Goal: Information Seeking & Learning: Learn about a topic

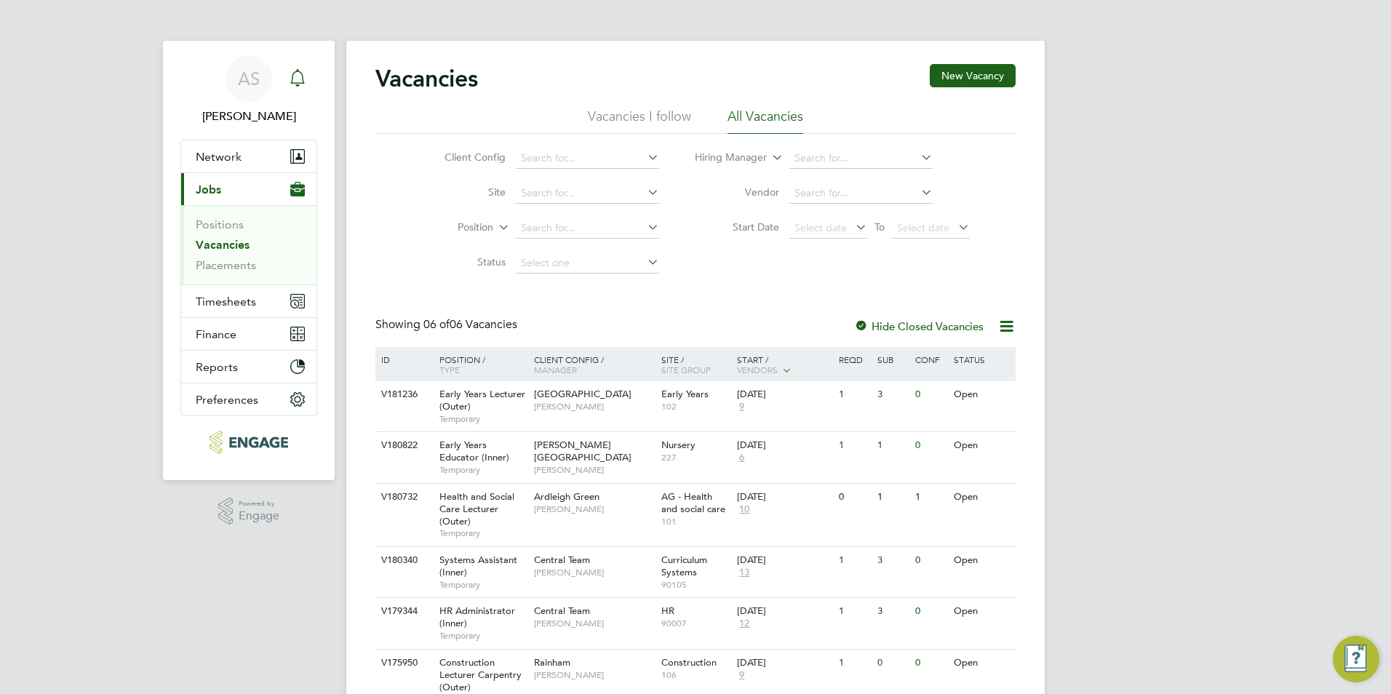
click at [306, 79] on div "Main navigation" at bounding box center [297, 78] width 29 height 29
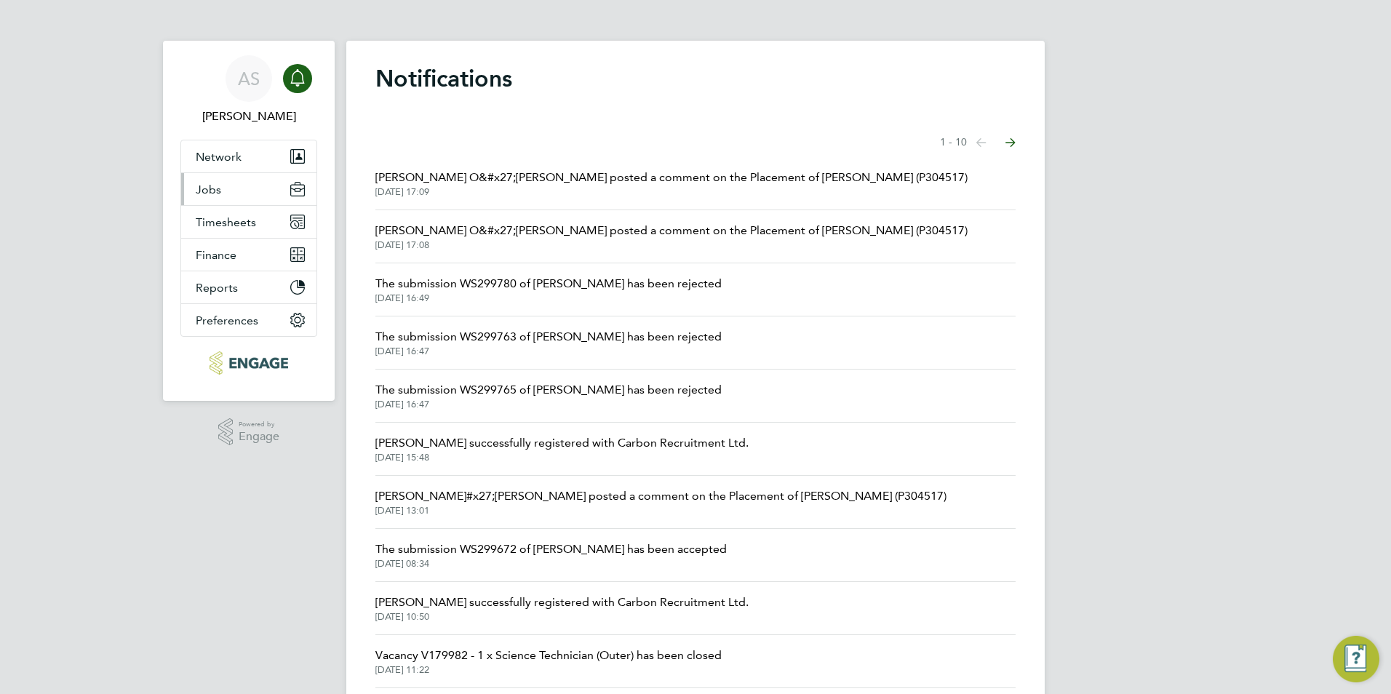
click at [246, 179] on button "Jobs" at bounding box center [248, 189] width 135 height 32
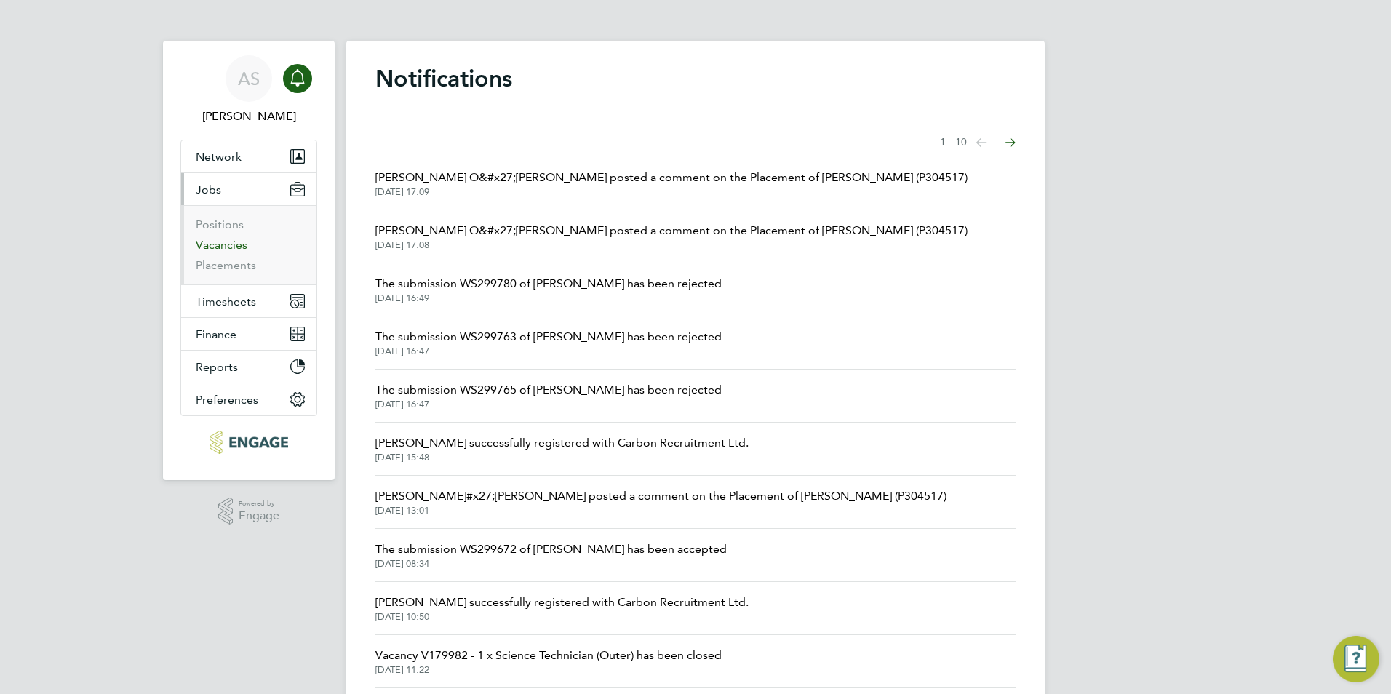
click at [229, 244] on link "Vacancies" at bounding box center [222, 245] width 52 height 14
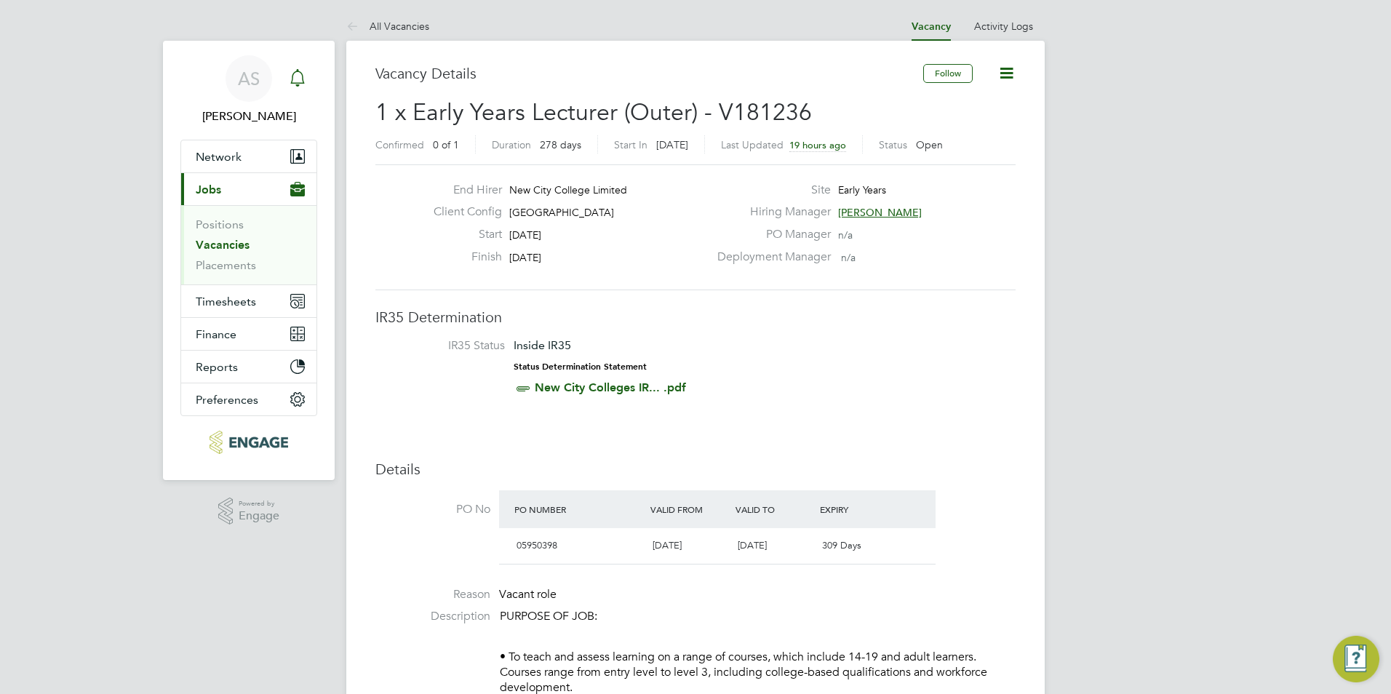
click at [301, 90] on div "Main navigation" at bounding box center [297, 78] width 29 height 29
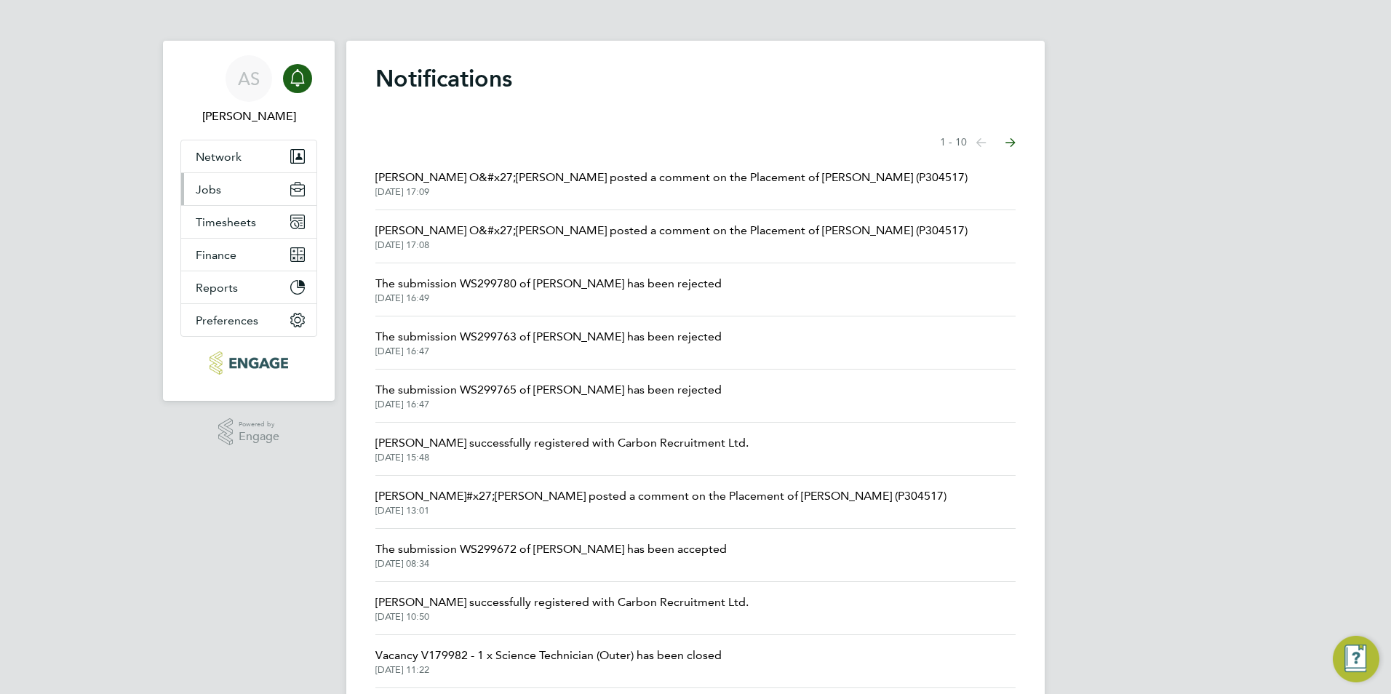
click at [254, 194] on button "Jobs" at bounding box center [248, 189] width 135 height 32
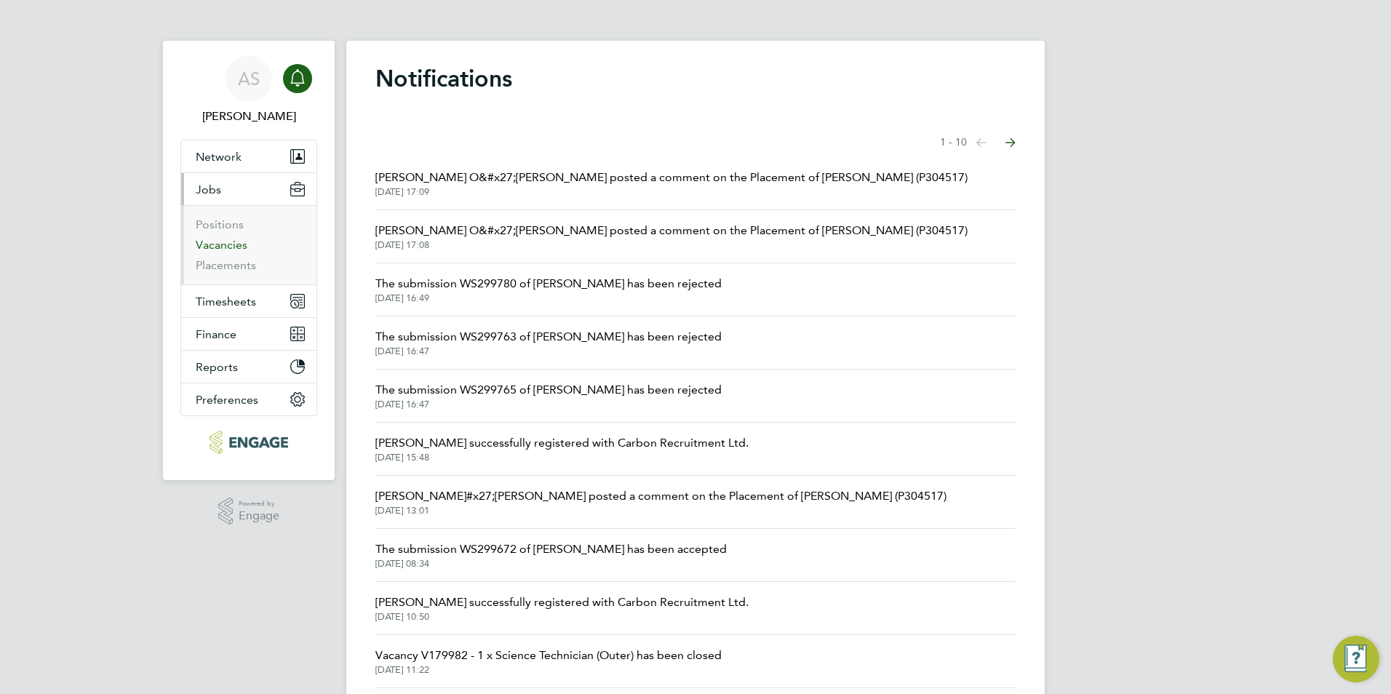
click at [245, 247] on link "Vacancies" at bounding box center [222, 245] width 52 height 14
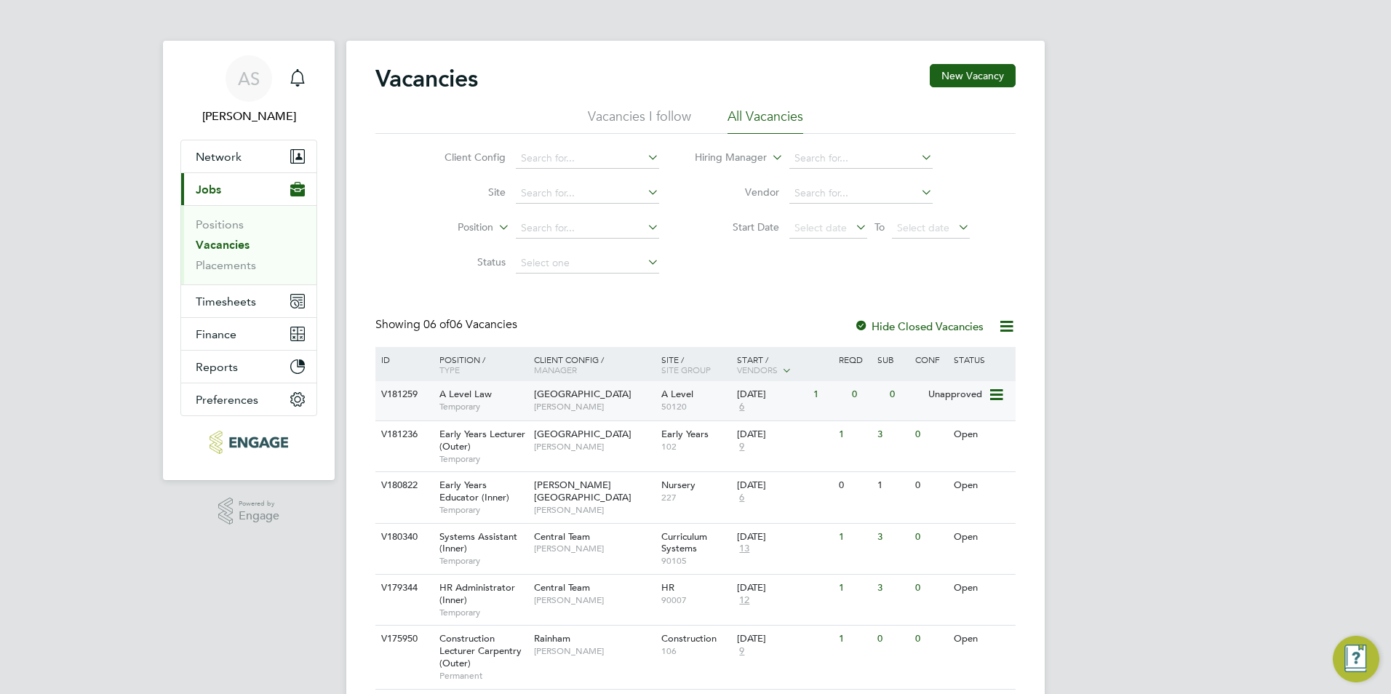
click at [575, 405] on div "Havering Sixth Form Campus Kerry Baker" at bounding box center [594, 400] width 127 height 38
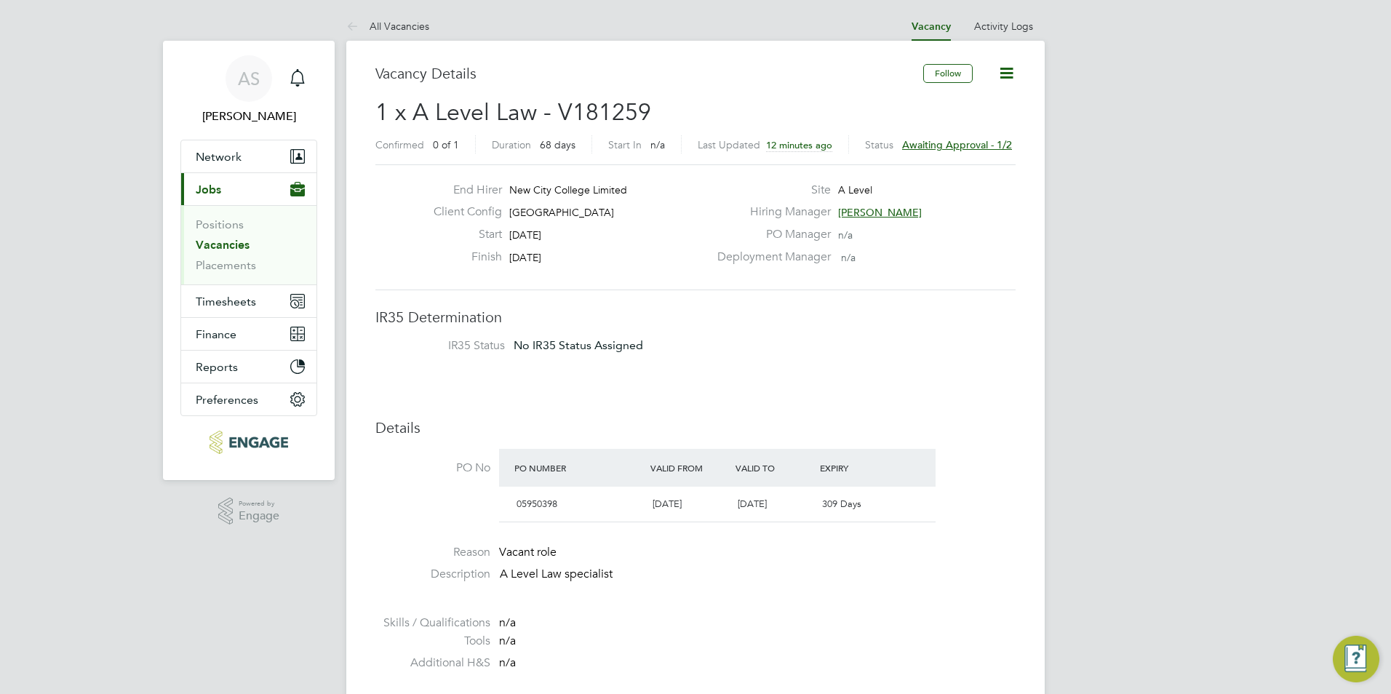
click at [940, 144] on span "Awaiting approval - 1/2" at bounding box center [957, 144] width 110 height 13
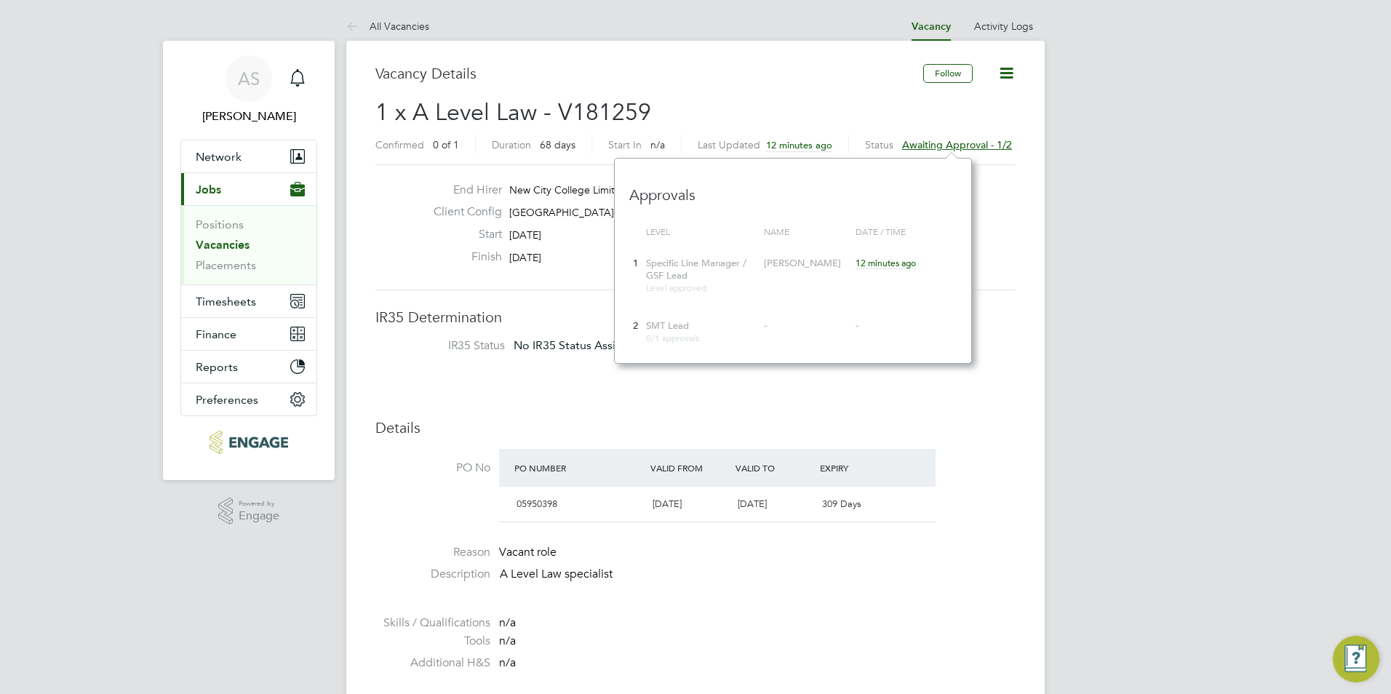
scroll to position [205, 357]
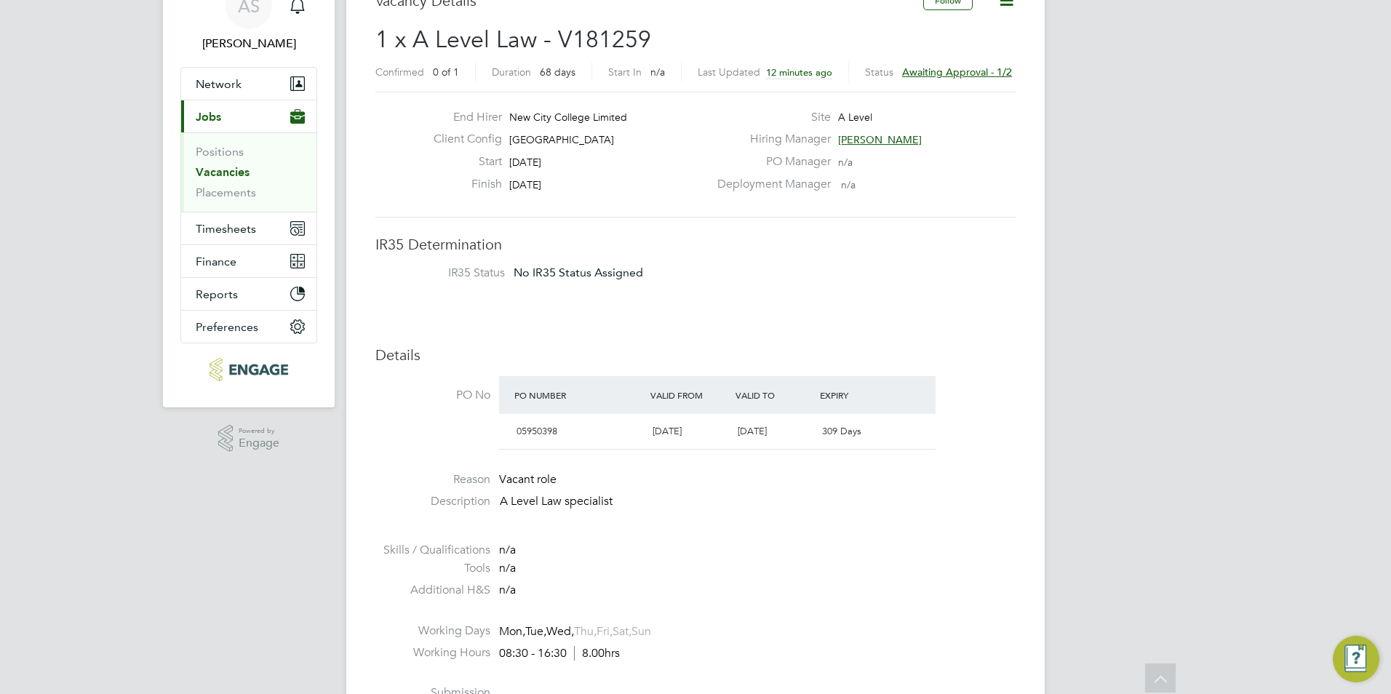
scroll to position [0, 0]
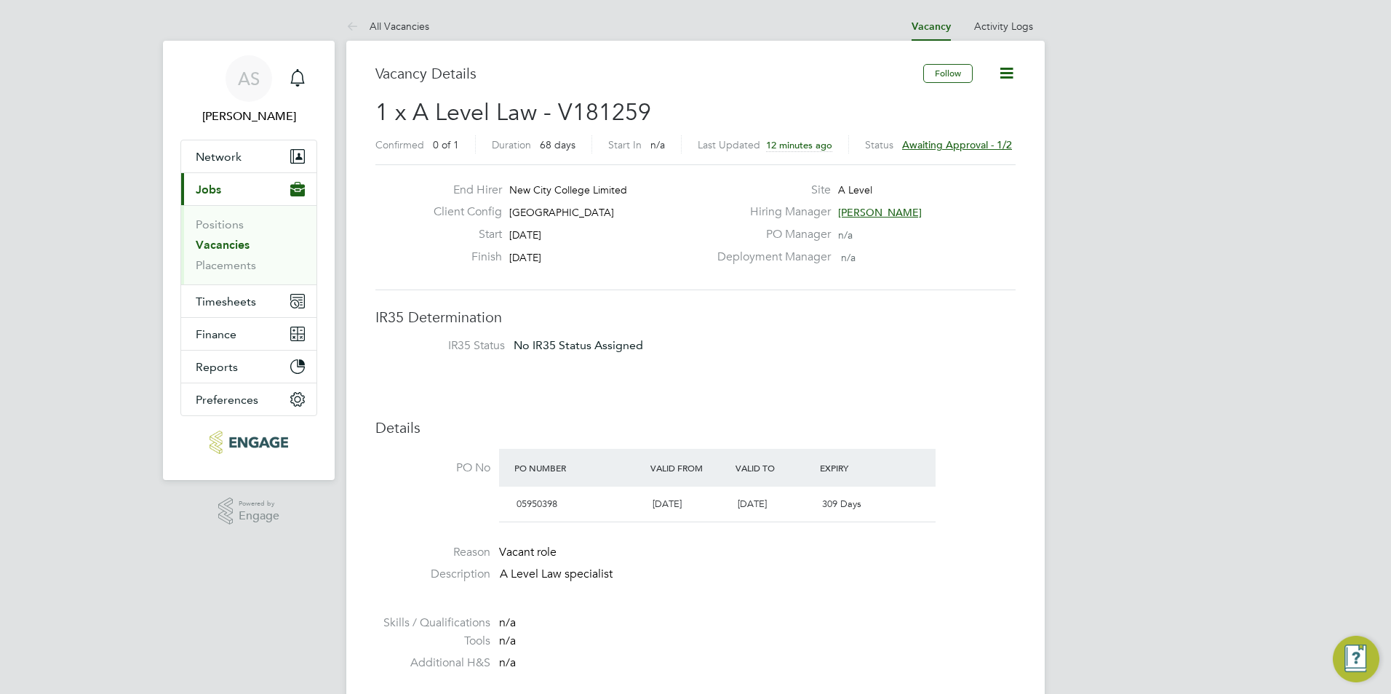
click at [930, 150] on span "Awaiting approval - 1/2" at bounding box center [957, 144] width 110 height 13
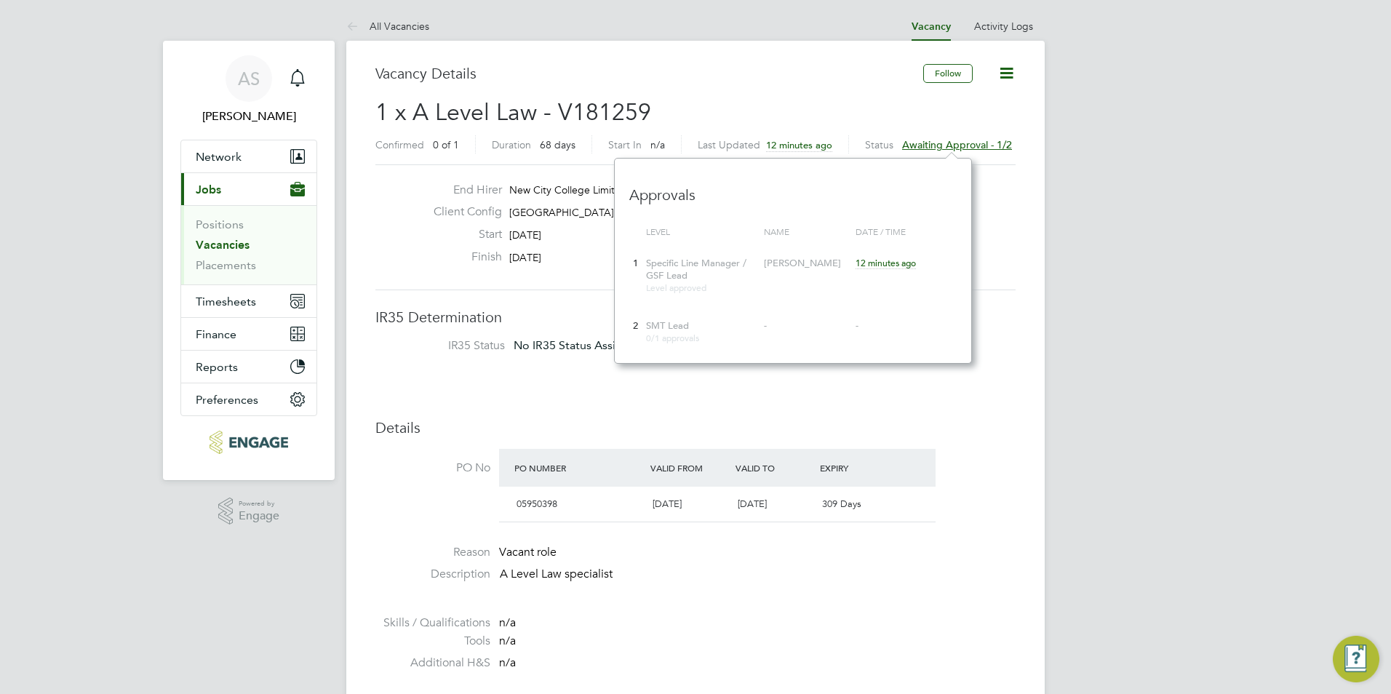
click at [985, 210] on div "Hiring Manager Kerry Baker" at bounding box center [865, 215] width 313 height 23
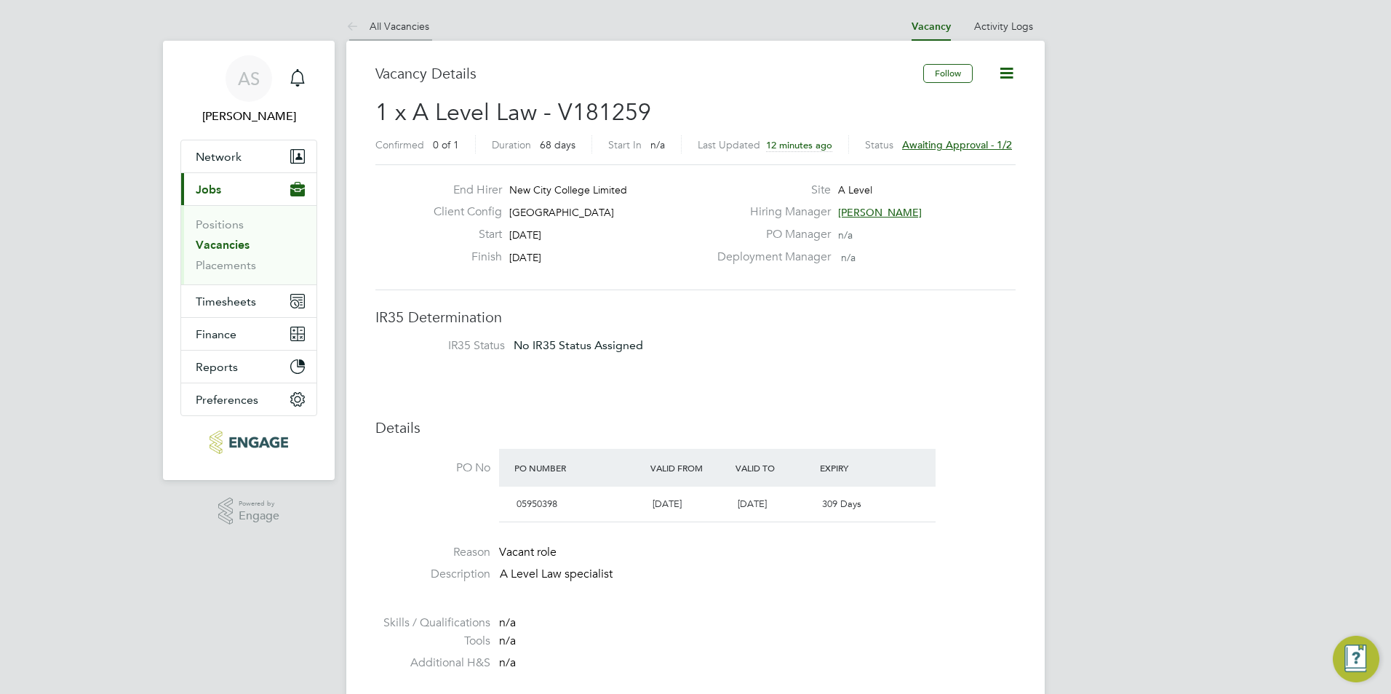
click at [413, 33] on li "All Vacancies" at bounding box center [387, 26] width 83 height 29
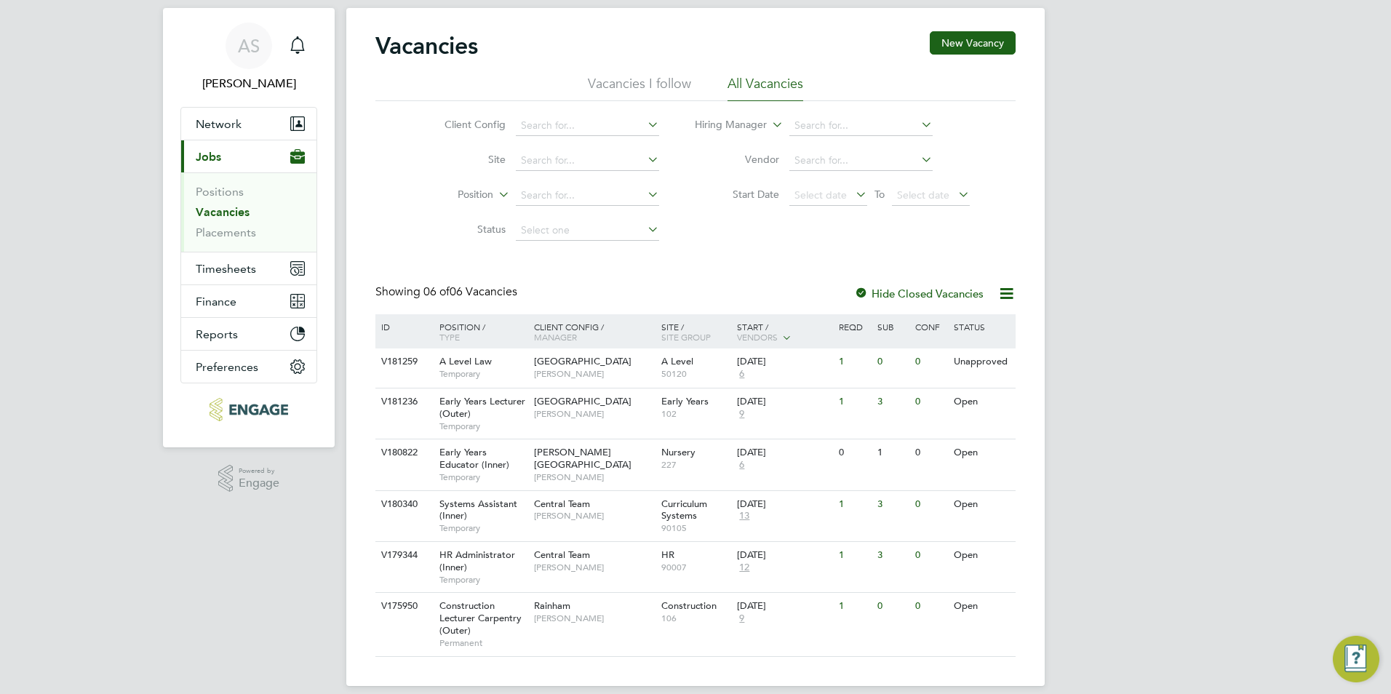
scroll to position [59, 0]
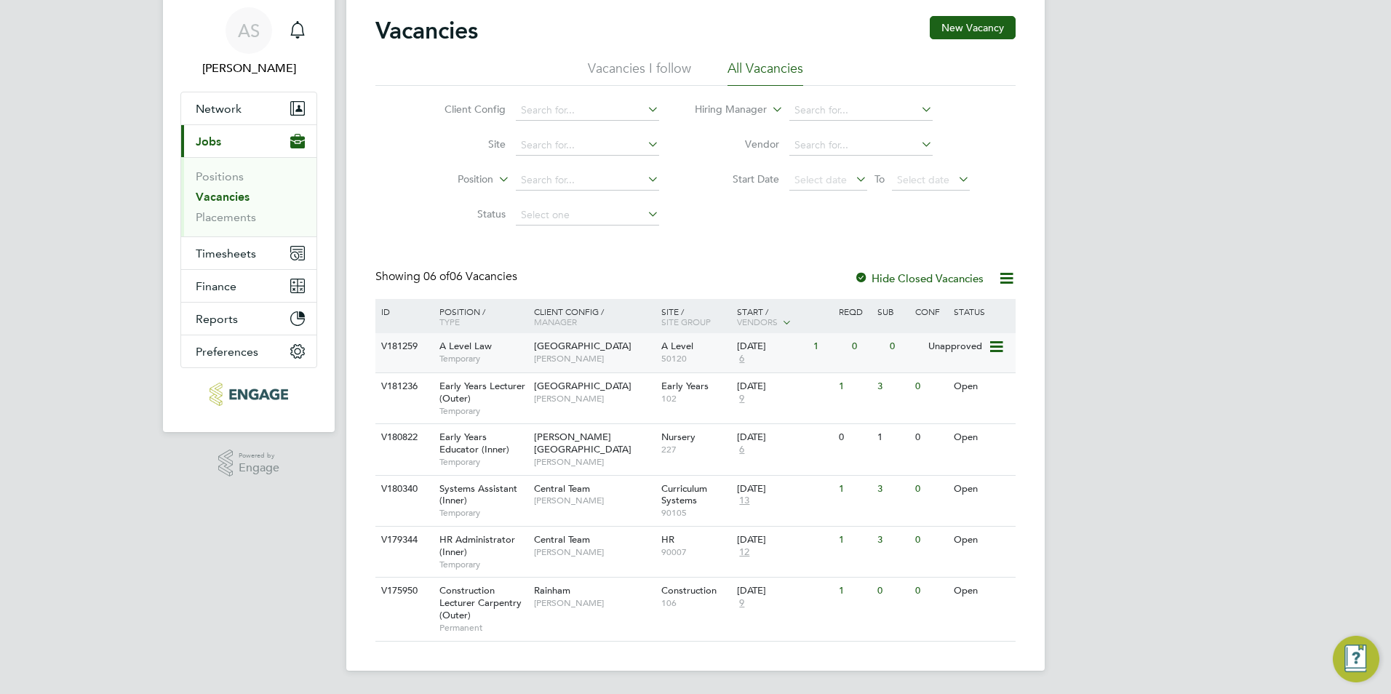
click at [632, 353] on div "Havering Sixth Form Campus Kerry Baker" at bounding box center [594, 352] width 127 height 38
click at [628, 338] on div "Havering Sixth Form Campus Kerry Baker" at bounding box center [594, 352] width 127 height 38
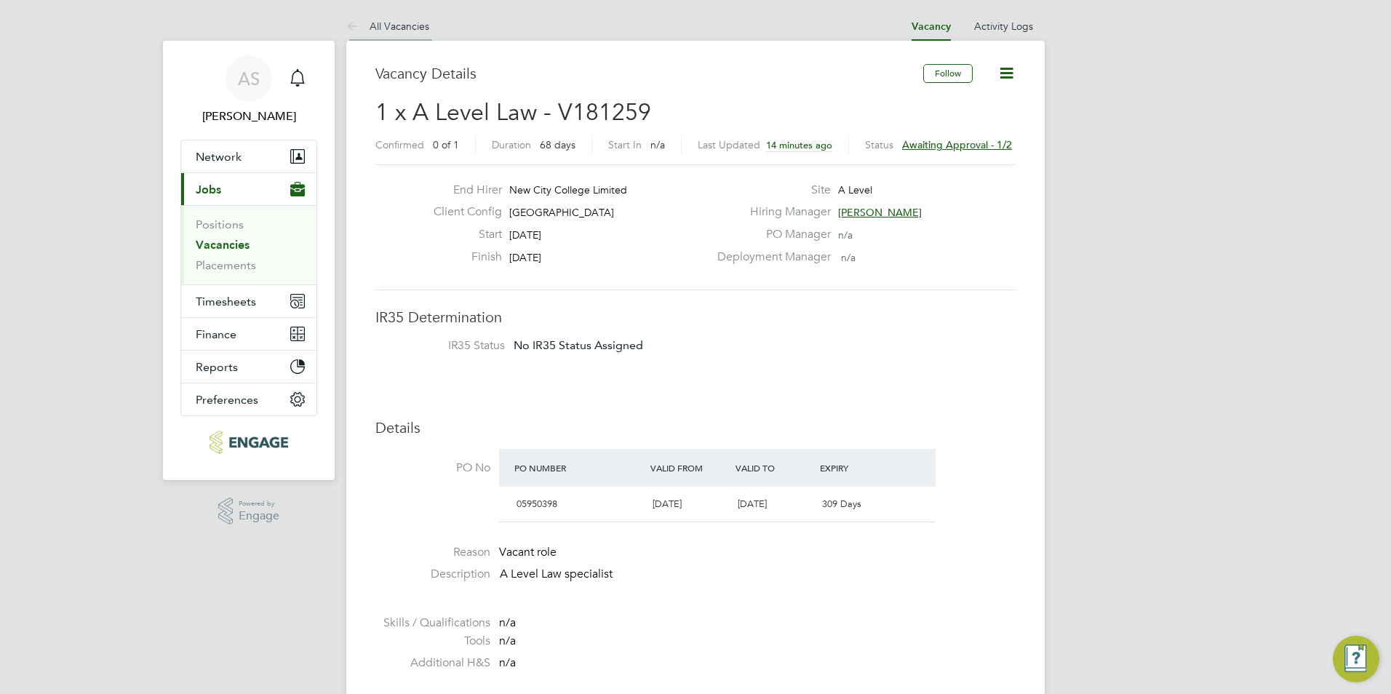
click at [386, 26] on link "All Vacancies" at bounding box center [387, 26] width 83 height 13
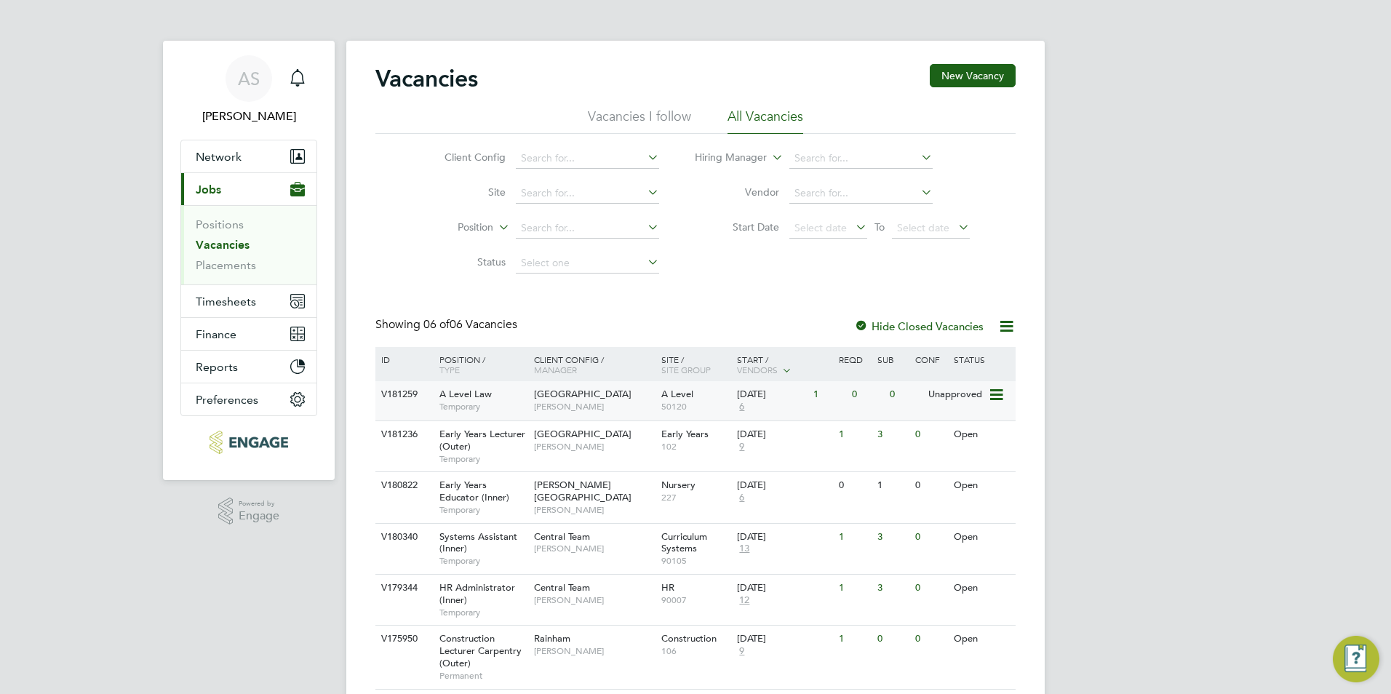
click at [775, 406] on div "13 Oct 2025 6" at bounding box center [772, 400] width 76 height 39
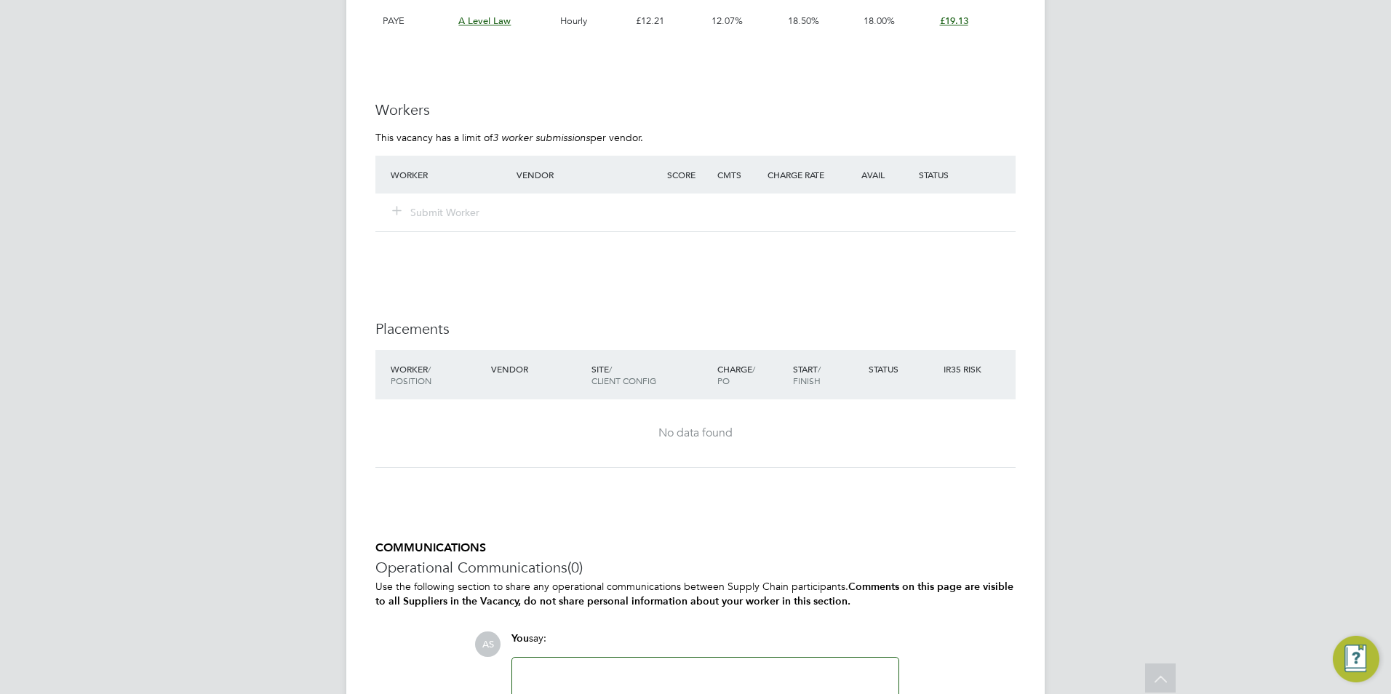
scroll to position [763, 0]
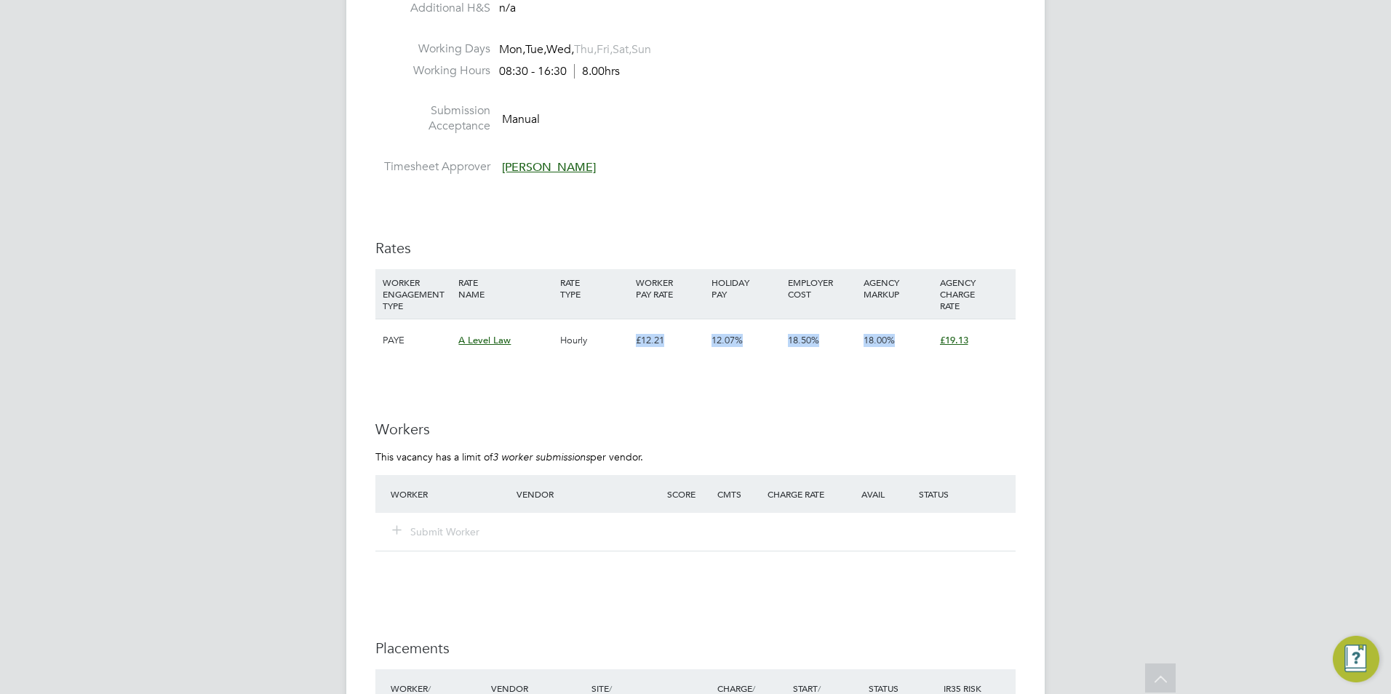
drag, startPoint x: 635, startPoint y: 341, endPoint x: 1004, endPoint y: 338, distance: 369.0
click at [1004, 338] on div "PAYE A Level Law Hourly £12.21 12.07% 18.50% 18.00% £19.13" at bounding box center [696, 340] width 640 height 43
drag, startPoint x: 1004, startPoint y: 338, endPoint x: 993, endPoint y: 349, distance: 16.0
click at [993, 349] on div "£19.13" at bounding box center [975, 340] width 76 height 42
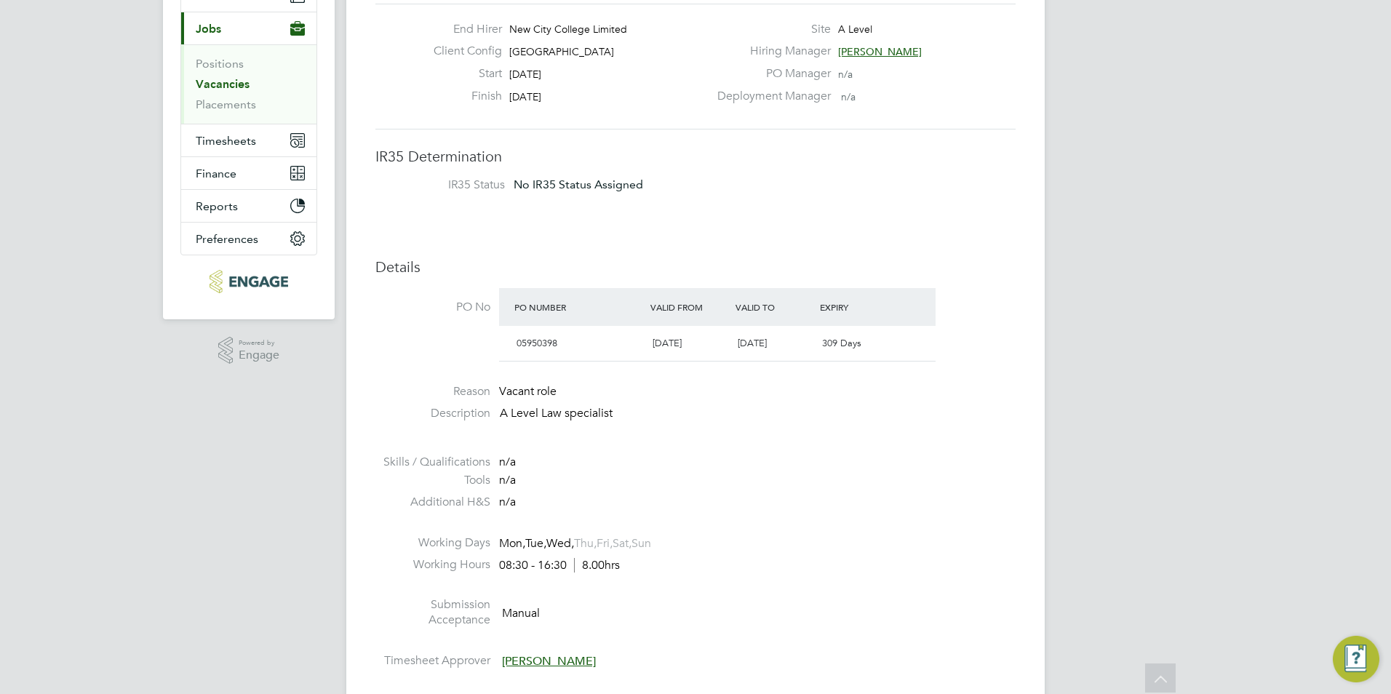
scroll to position [73, 0]
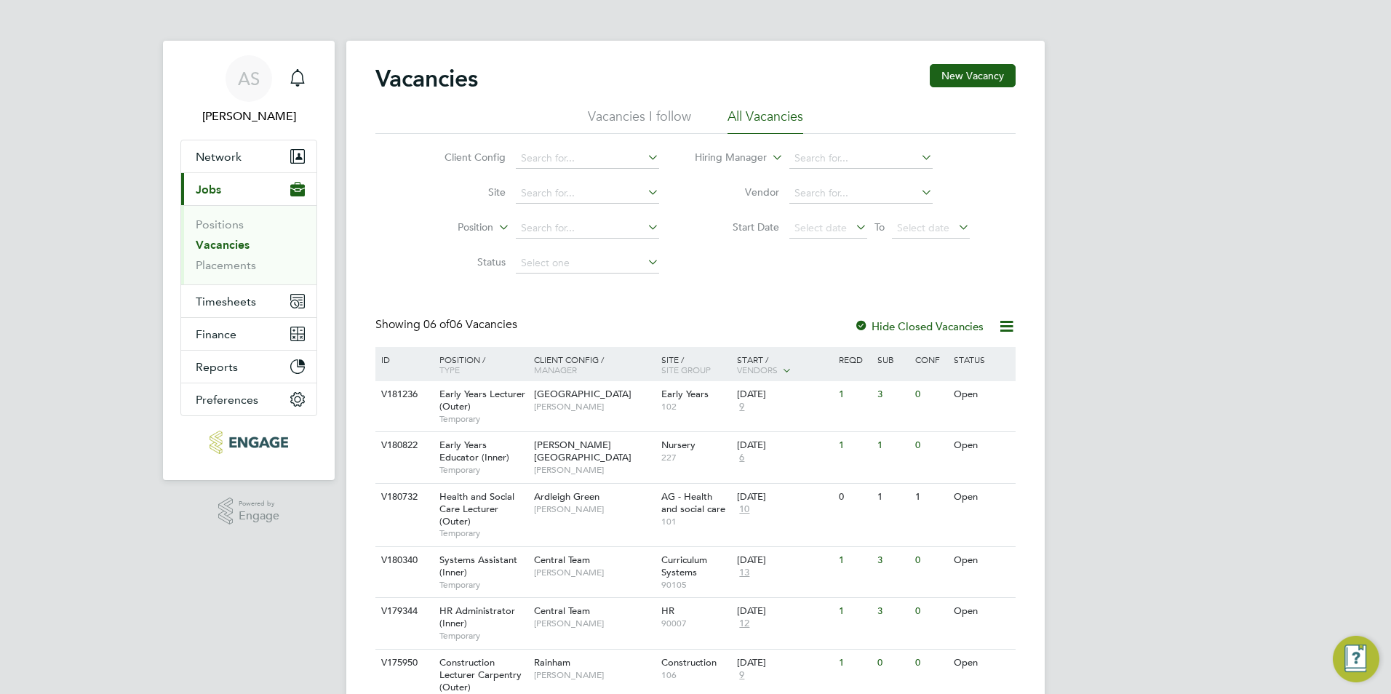
click at [238, 232] on li "Positions" at bounding box center [250, 228] width 109 height 20
click at [235, 226] on link "Positions" at bounding box center [220, 225] width 48 height 14
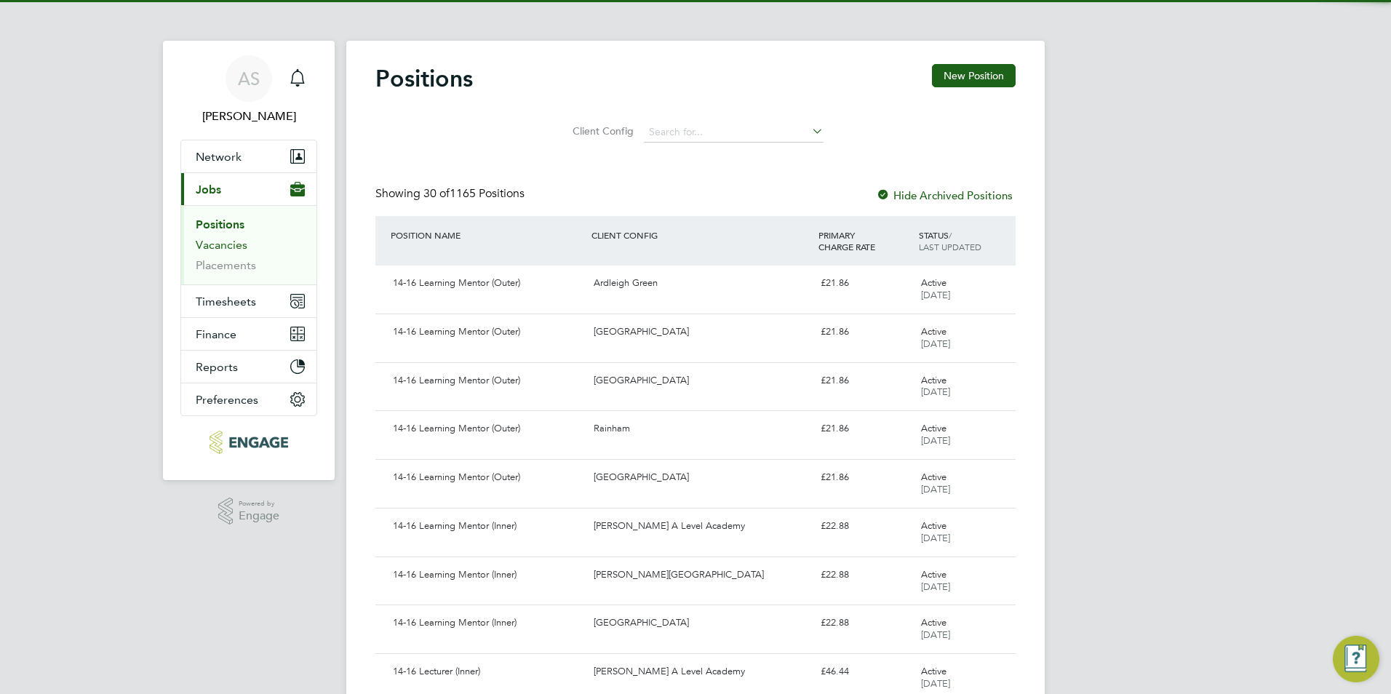
click at [231, 240] on link "Vacancies" at bounding box center [222, 245] width 52 height 14
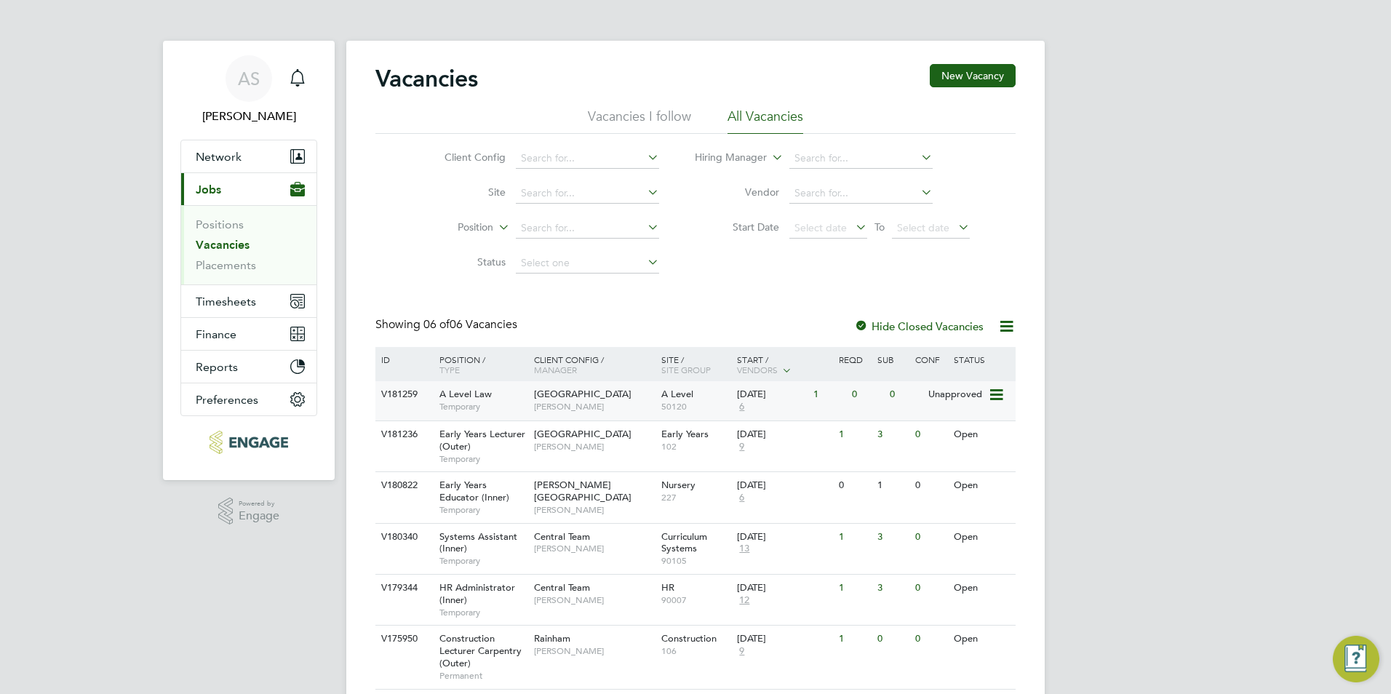
click at [811, 414] on div "V181259 A Level Law Temporary Havering Sixth Form Campus [PERSON_NAME] A Level …" at bounding box center [696, 400] width 640 height 39
